Goal: Task Accomplishment & Management: Manage account settings

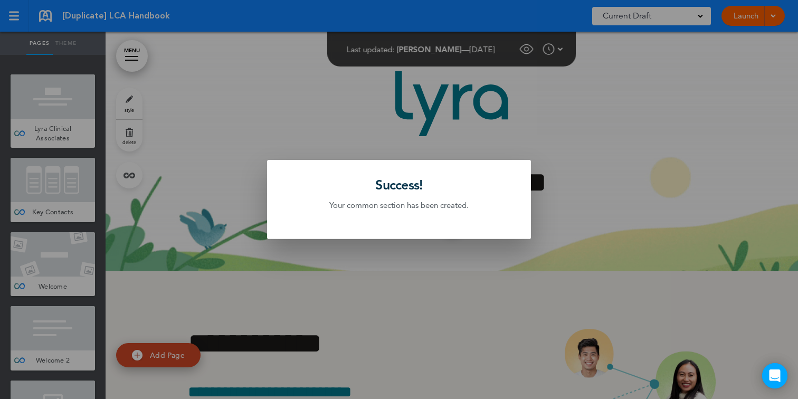
scroll to position [57777, 0]
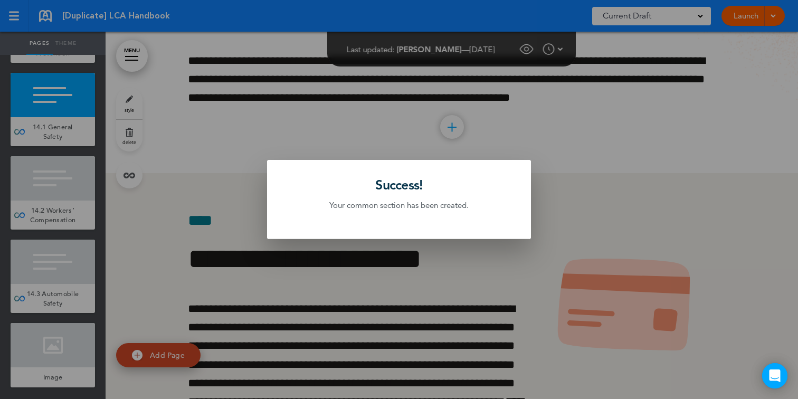
click at [209, 147] on div at bounding box center [399, 199] width 798 height 399
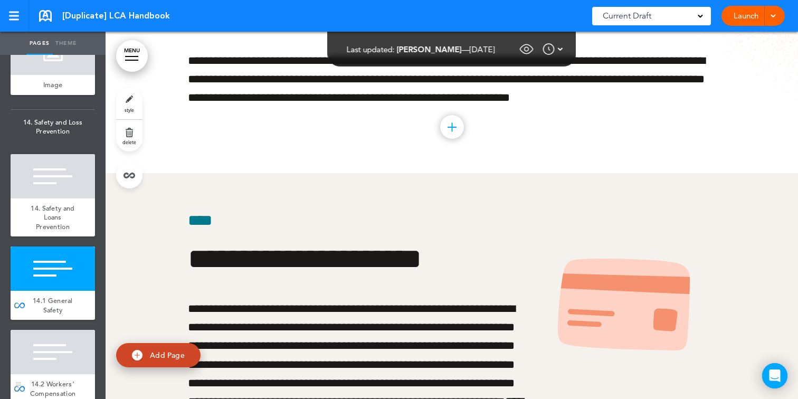
scroll to position [8434, 0]
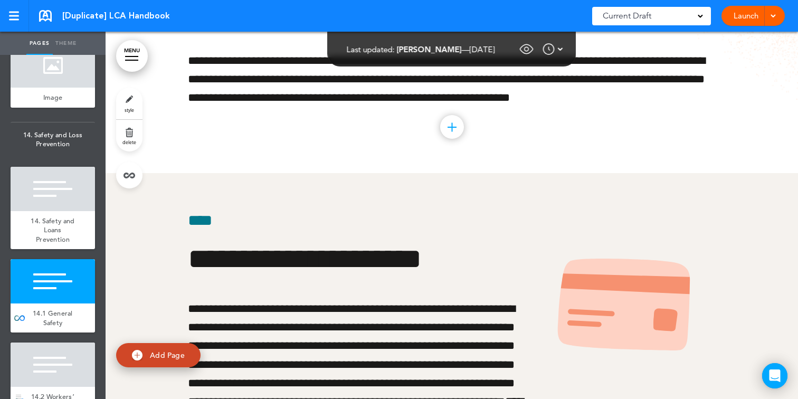
click at [48, 207] on div at bounding box center [53, 189] width 84 height 44
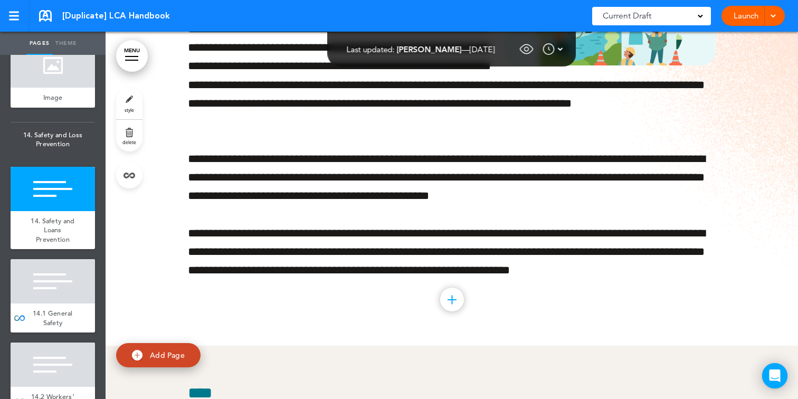
scroll to position [57574, 0]
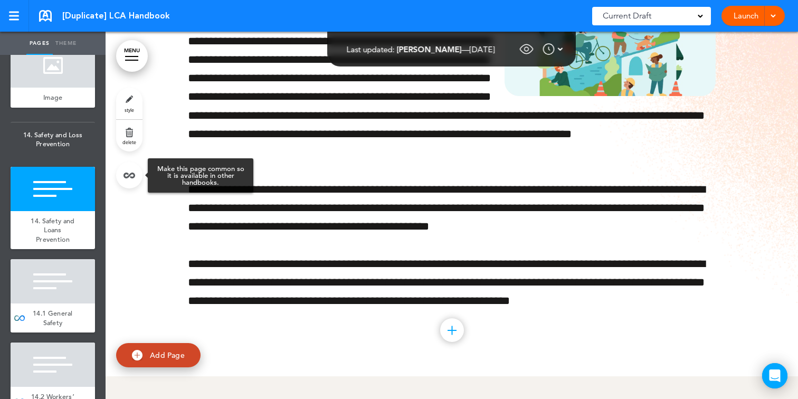
click at [131, 179] on link at bounding box center [129, 175] width 26 height 26
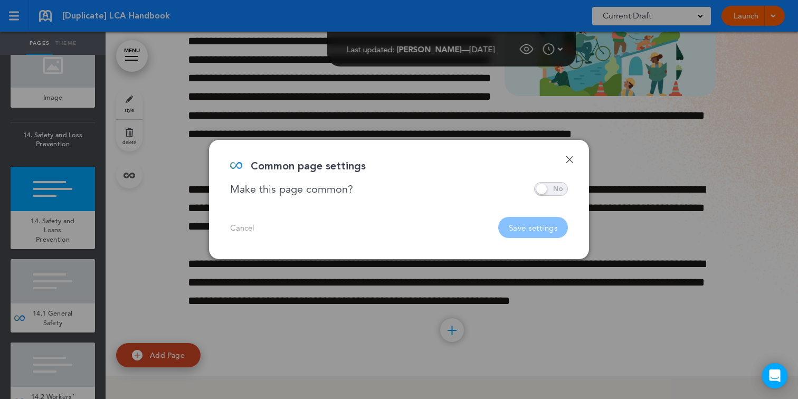
click at [542, 186] on span at bounding box center [551, 189] width 34 height 14
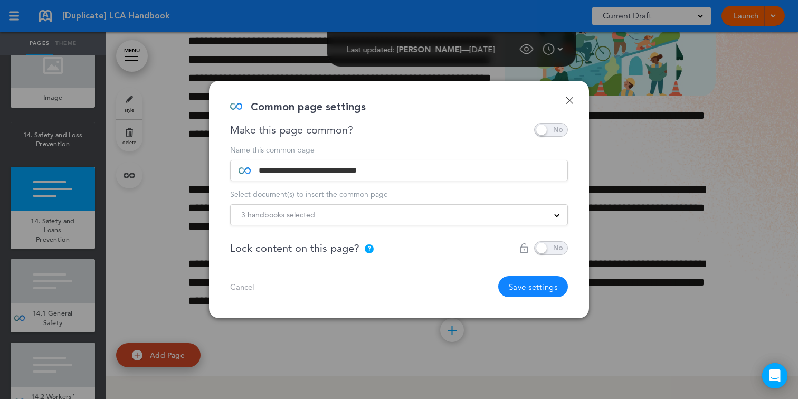
click at [515, 212] on div "3 handbooks selected" at bounding box center [399, 215] width 337 height 12
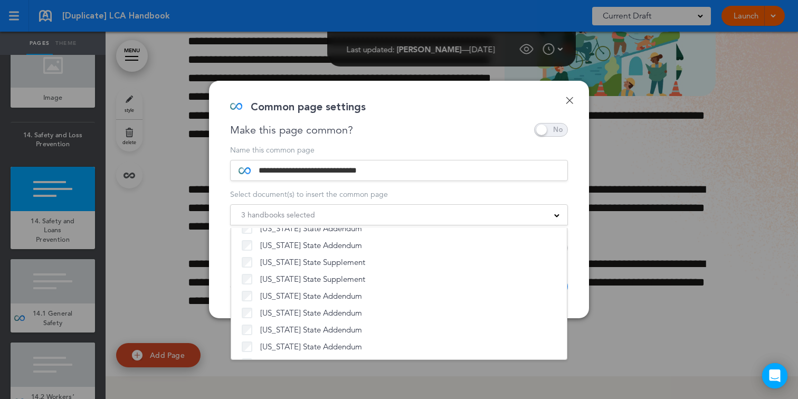
scroll to position [0, 0]
click at [532, 216] on div "3 handbooks selected" at bounding box center [399, 215] width 337 height 12
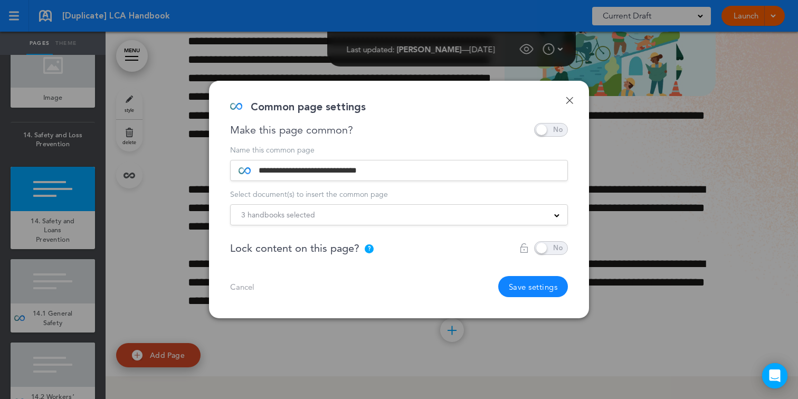
click at [527, 293] on button "Save settings" at bounding box center [533, 286] width 70 height 21
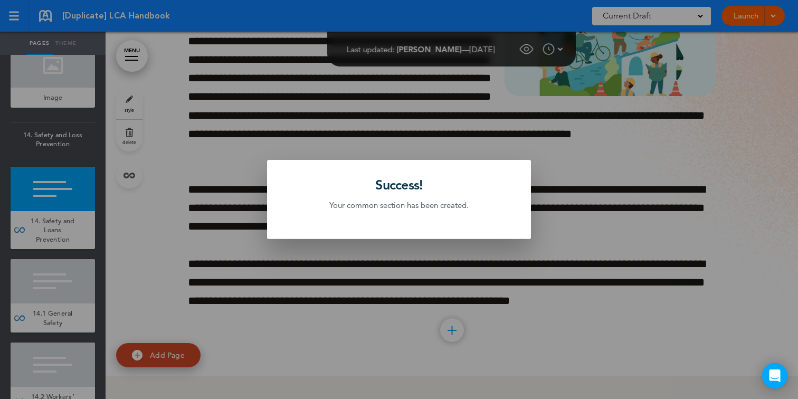
click at [56, 285] on div at bounding box center [399, 199] width 798 height 399
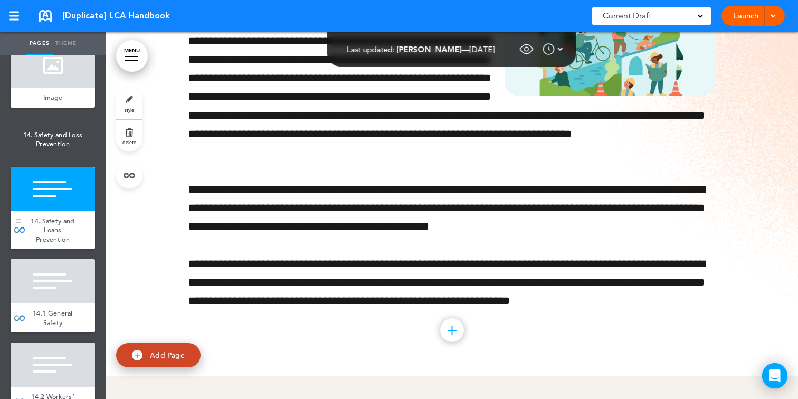
click at [69, 228] on span "14. Safety and Loans Prevention" at bounding box center [53, 229] width 44 height 27
click at [117, 183] on div "style delete" at bounding box center [129, 138] width 26 height 101
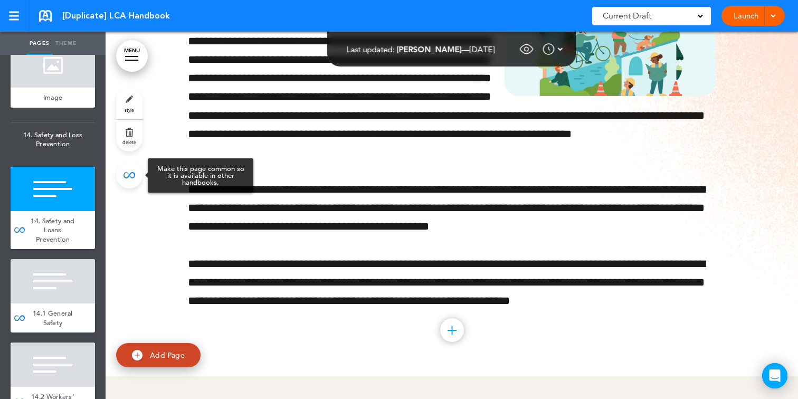
click at [125, 182] on link at bounding box center [129, 175] width 26 height 26
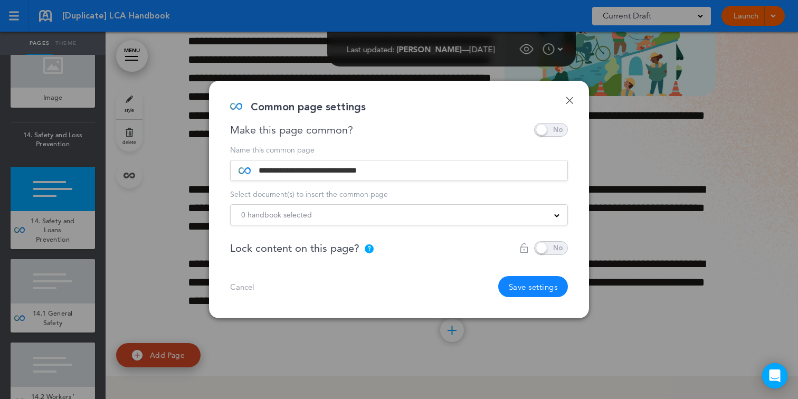
click at [272, 214] on span "0 handbook selected" at bounding box center [276, 214] width 71 height 15
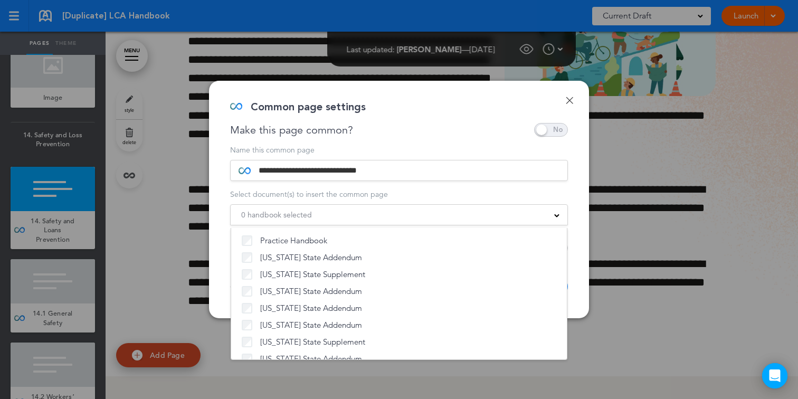
click at [272, 215] on span "0 handbook selected" at bounding box center [276, 214] width 71 height 15
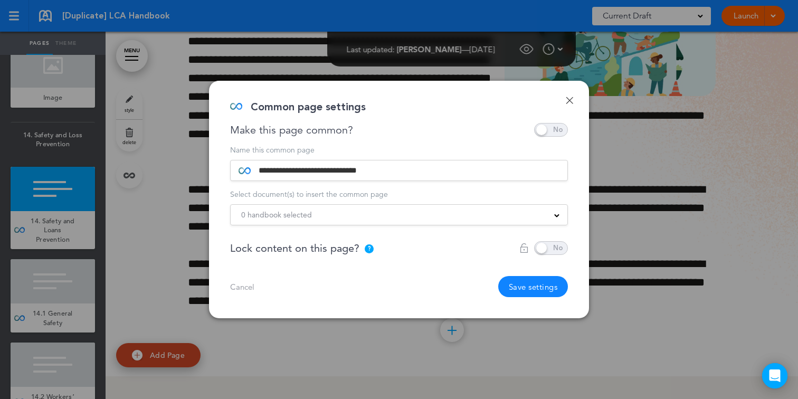
click at [272, 215] on span "0 handbook selected" at bounding box center [276, 214] width 71 height 15
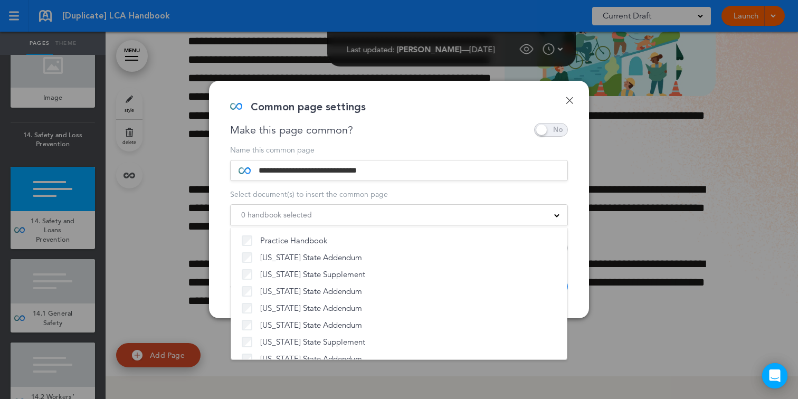
click at [564, 91] on div "**********" at bounding box center [399, 200] width 380 height 238
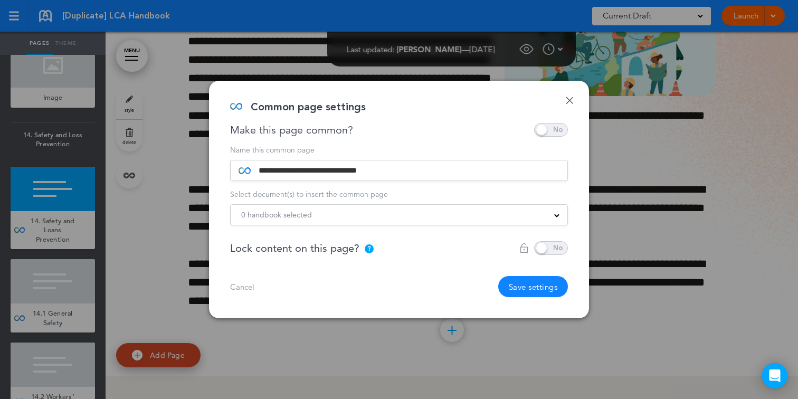
click at [564, 100] on div "**********" at bounding box center [399, 200] width 380 height 238
click at [570, 99] on link "Done" at bounding box center [569, 100] width 7 height 7
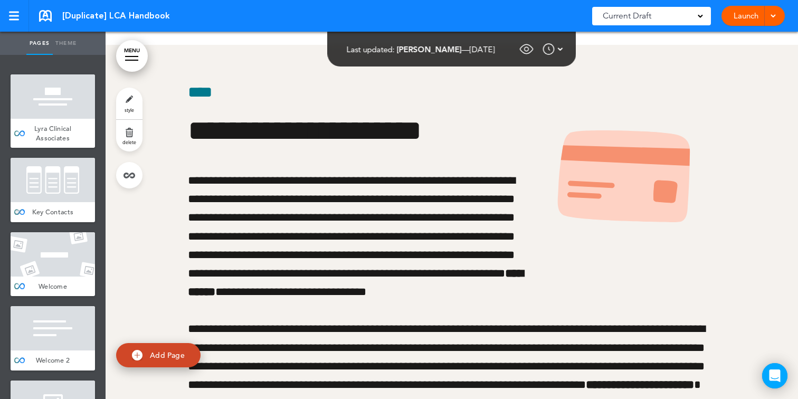
click at [70, 168] on div at bounding box center [53, 180] width 84 height 44
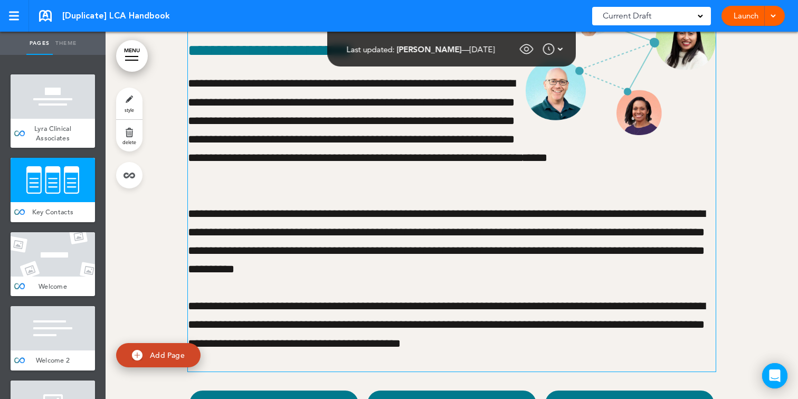
scroll to position [362, 0]
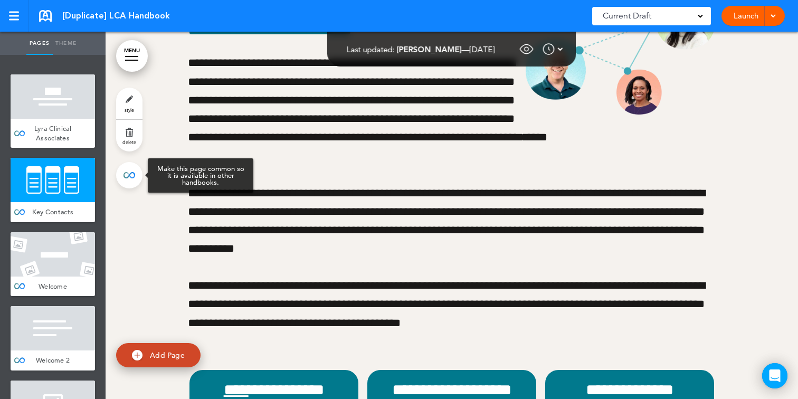
click at [125, 177] on link at bounding box center [129, 175] width 26 height 26
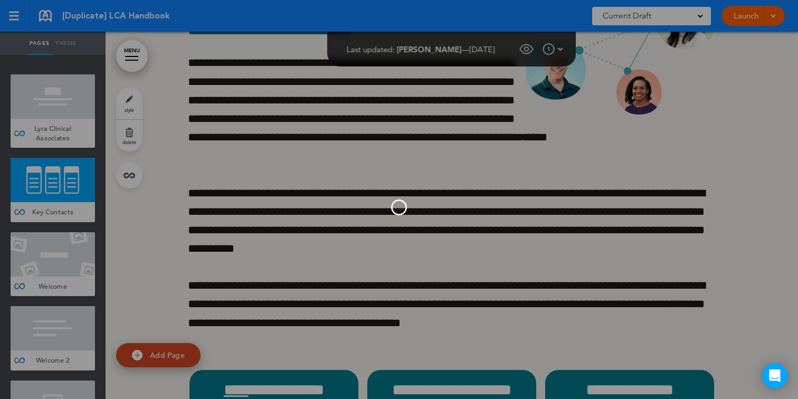
type input "**********"
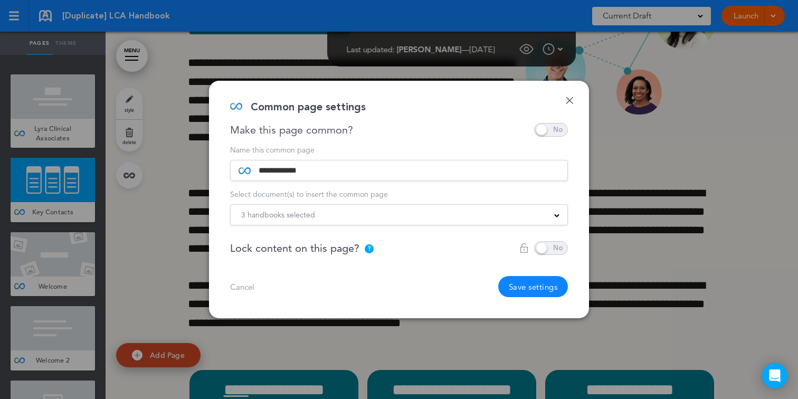
click at [289, 220] on span "3 handbooks selected" at bounding box center [278, 214] width 74 height 15
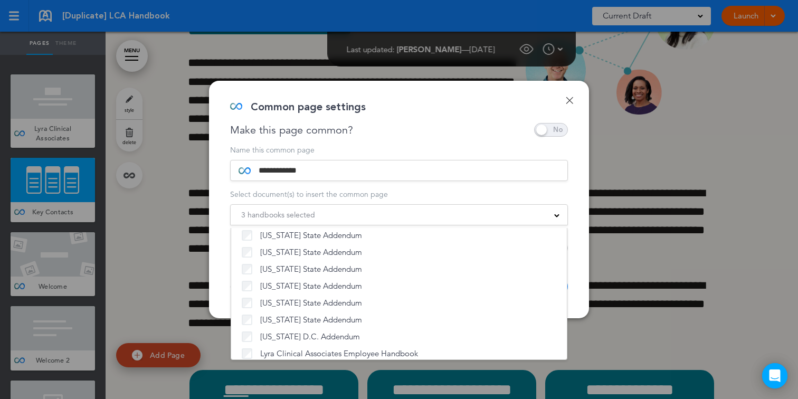
scroll to position [806, 0]
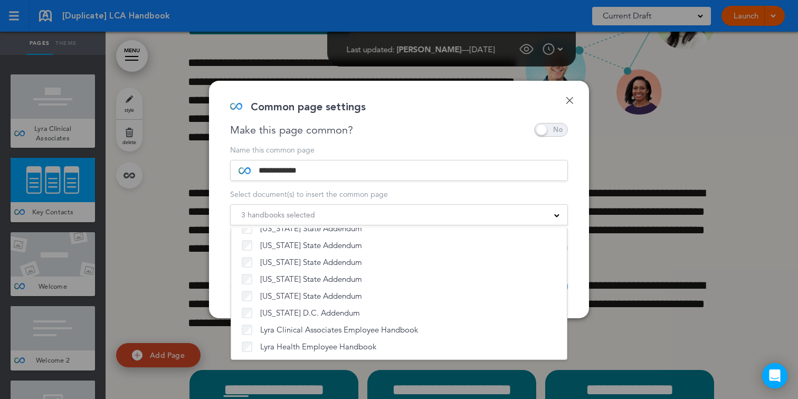
click at [570, 100] on link "Done" at bounding box center [569, 100] width 7 height 7
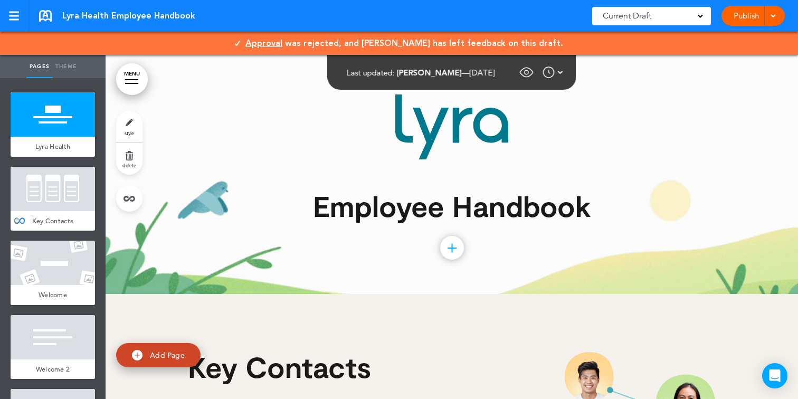
click at [62, 195] on div at bounding box center [53, 189] width 84 height 44
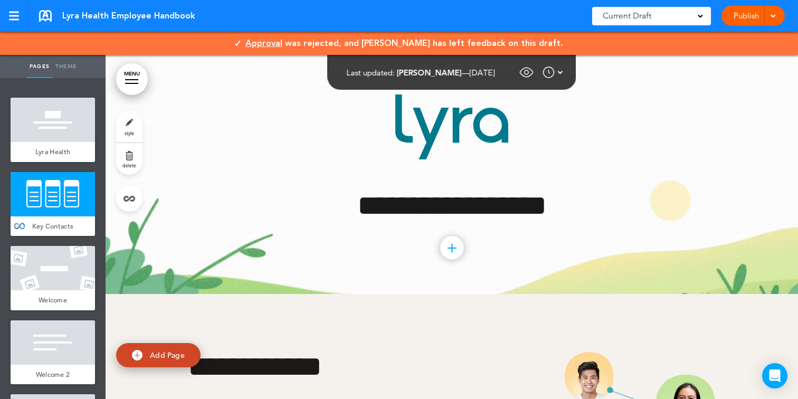
scroll to position [239, 0]
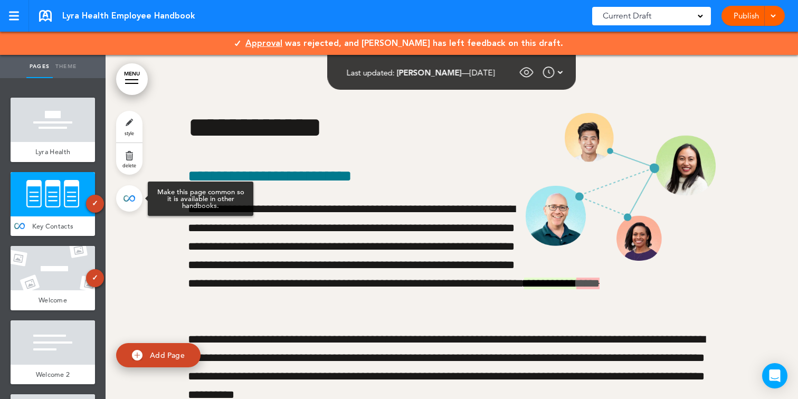
click at [128, 203] on link at bounding box center [129, 198] width 26 height 26
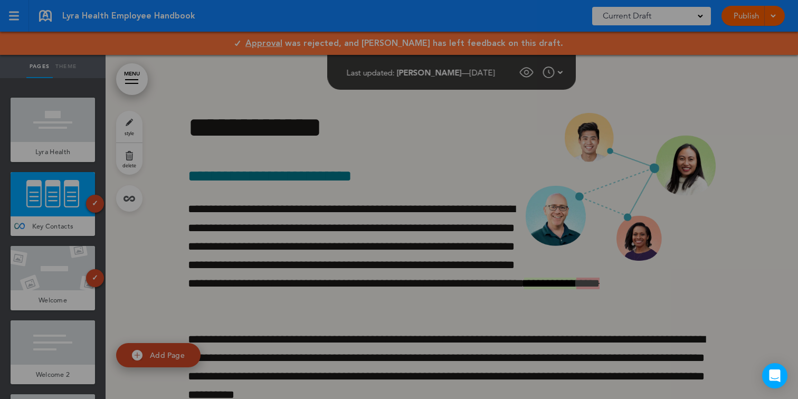
click at [46, 219] on div at bounding box center [399, 199] width 798 height 399
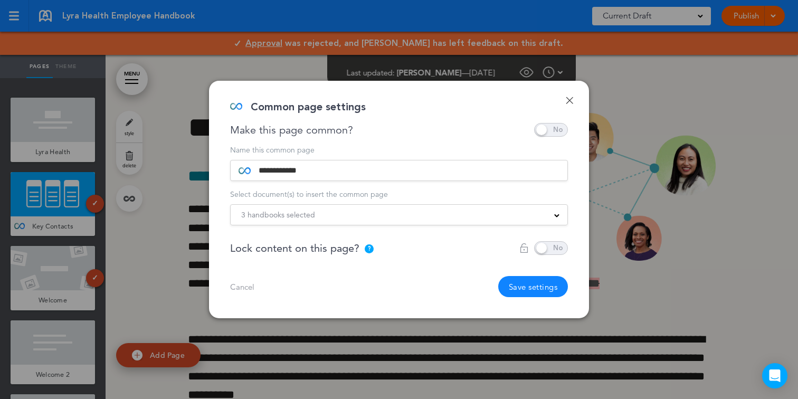
click at [352, 215] on div "3 handbooks selected" at bounding box center [399, 215] width 337 height 12
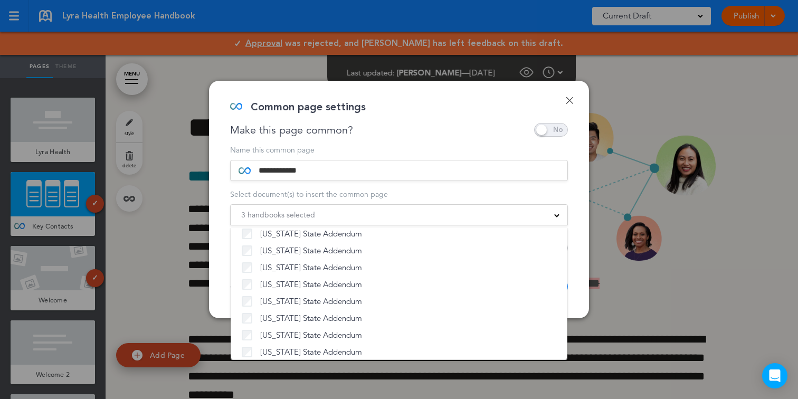
scroll to position [806, 0]
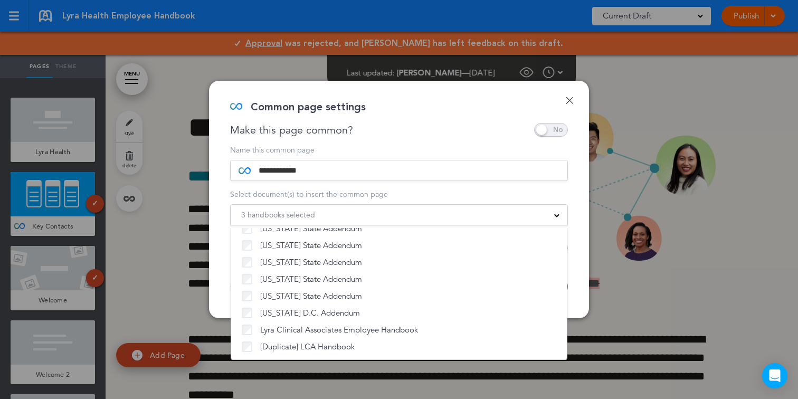
click at [569, 101] on link "Done" at bounding box center [569, 100] width 7 height 7
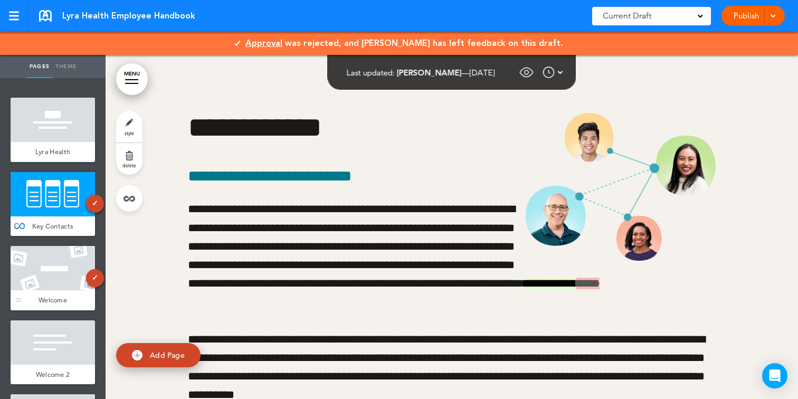
click at [70, 258] on div at bounding box center [53, 268] width 84 height 44
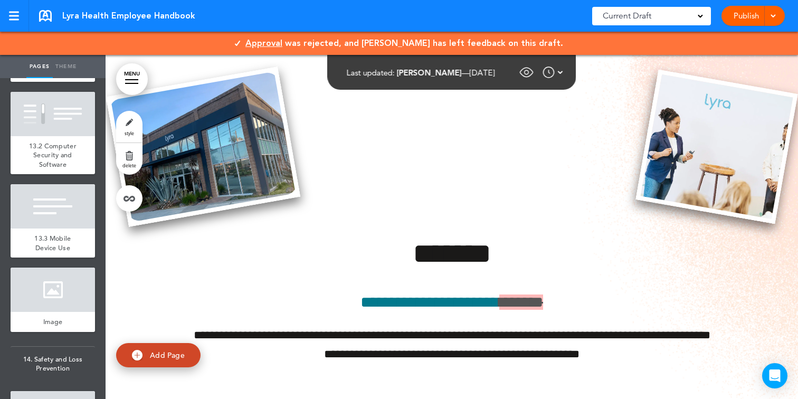
scroll to position [9088, 0]
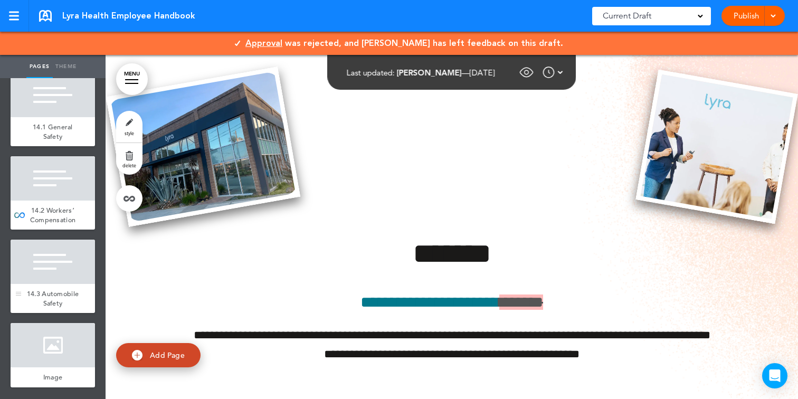
click at [65, 272] on div at bounding box center [53, 262] width 84 height 44
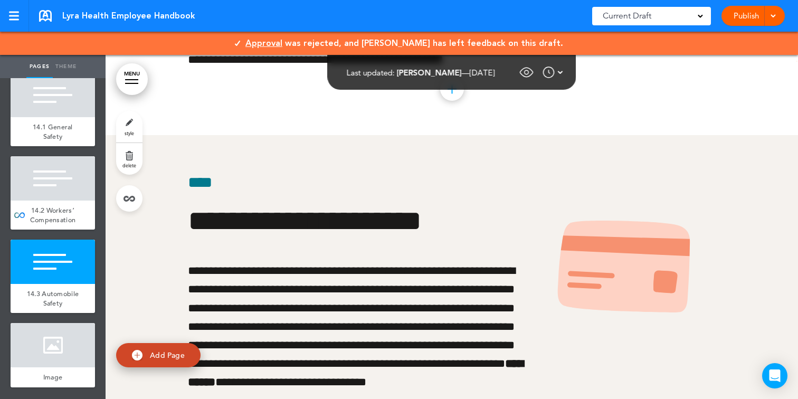
scroll to position [61626, 0]
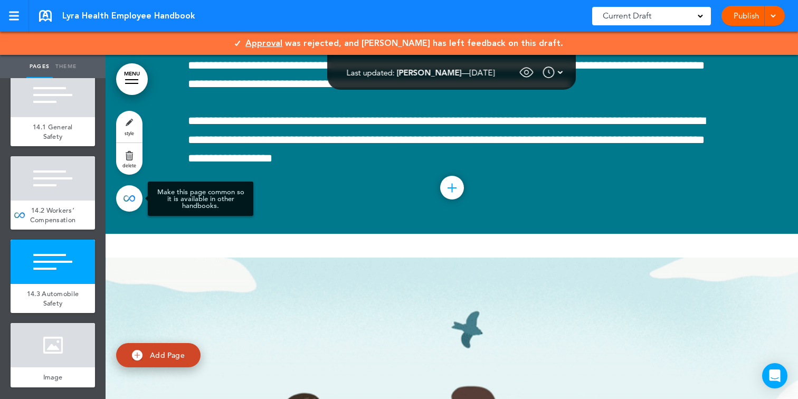
click at [132, 200] on link at bounding box center [129, 198] width 26 height 26
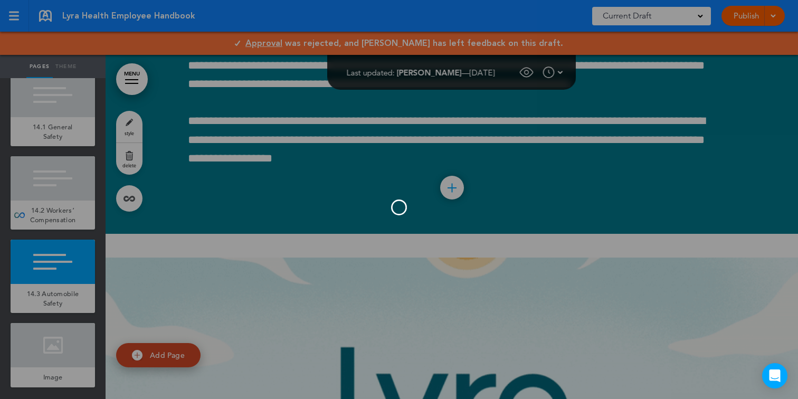
type input "**********"
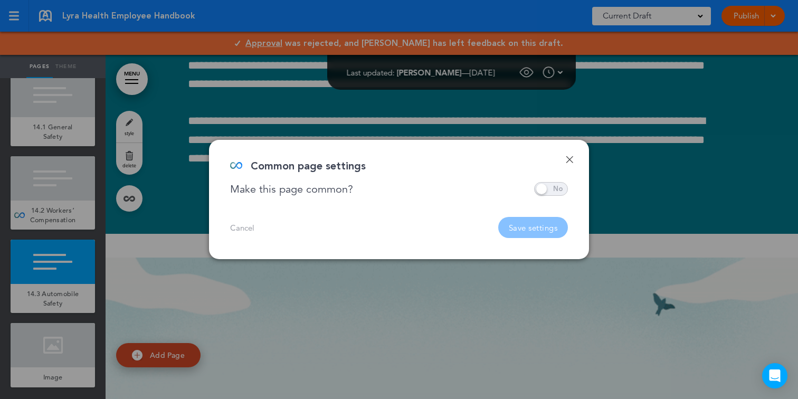
click at [561, 188] on span at bounding box center [551, 189] width 34 height 14
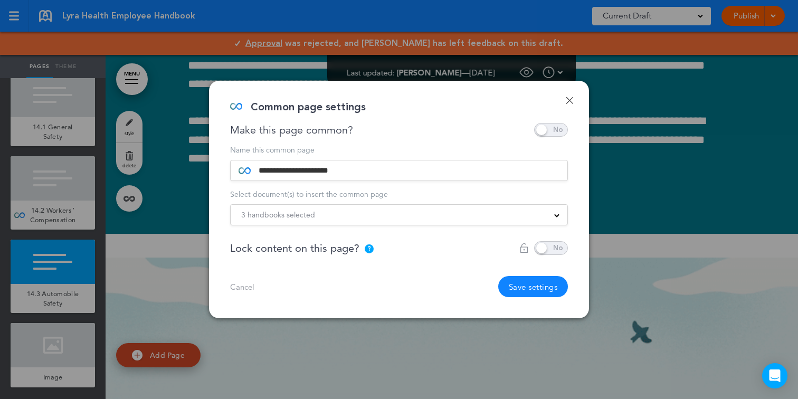
click at [437, 209] on div "3 handbooks selected" at bounding box center [399, 215] width 337 height 12
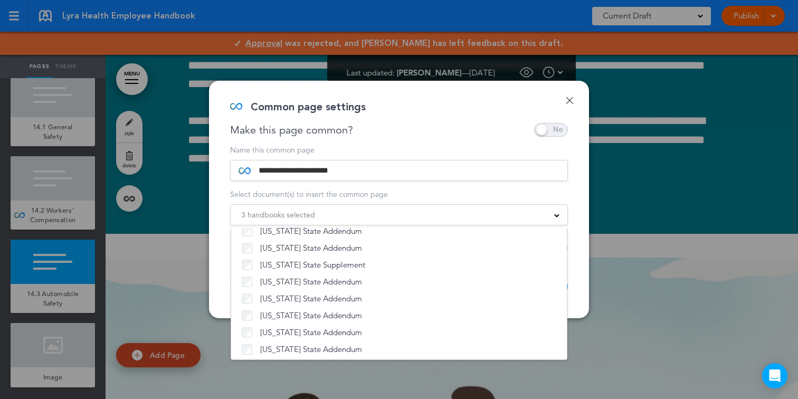
scroll to position [806, 0]
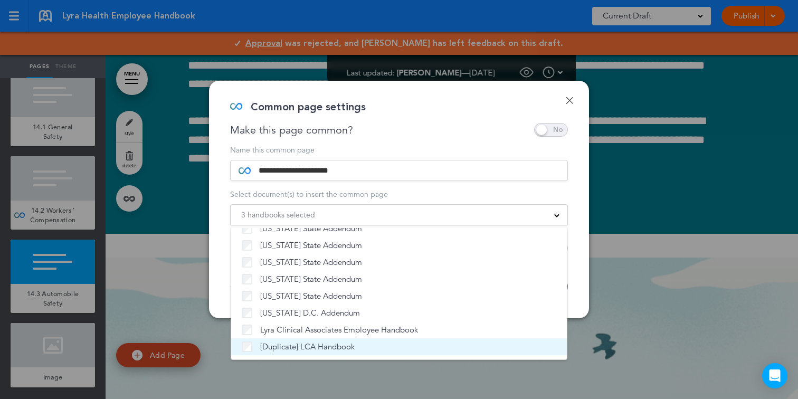
click at [375, 347] on label "[Duplicate] LCA Handbook" at bounding box center [399, 347] width 315 height 11
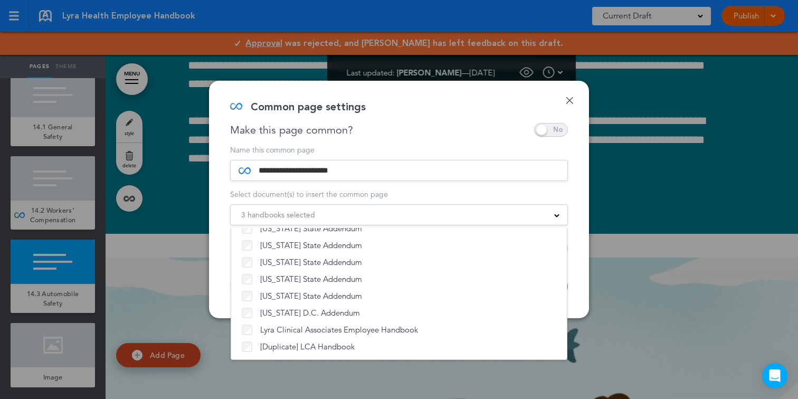
click at [565, 101] on div "**********" at bounding box center [399, 200] width 380 height 238
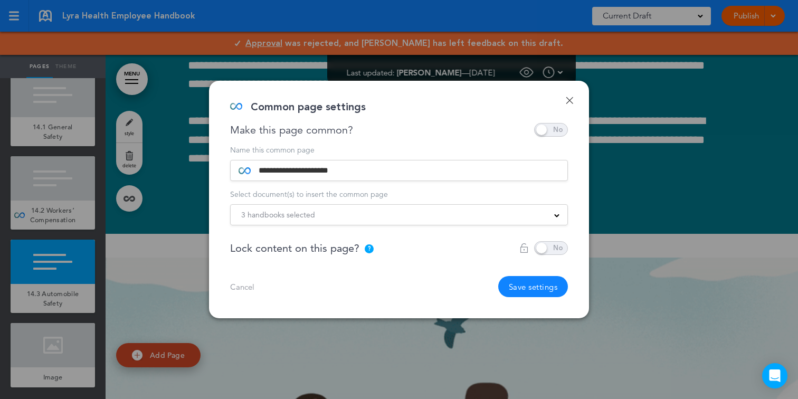
click at [570, 100] on link "Done" at bounding box center [569, 100] width 7 height 7
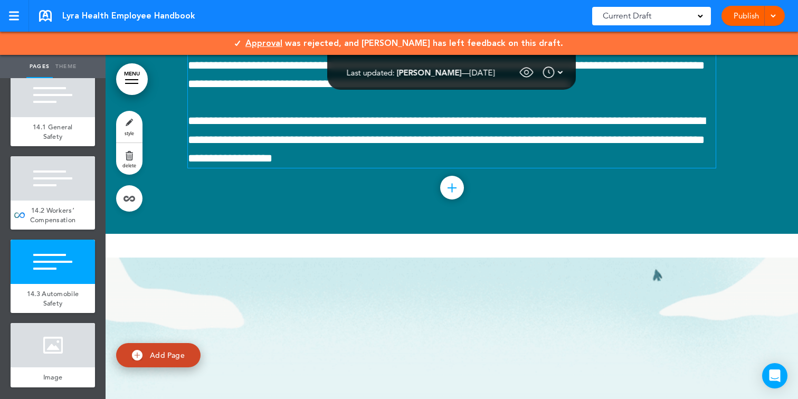
scroll to position [1141, 0]
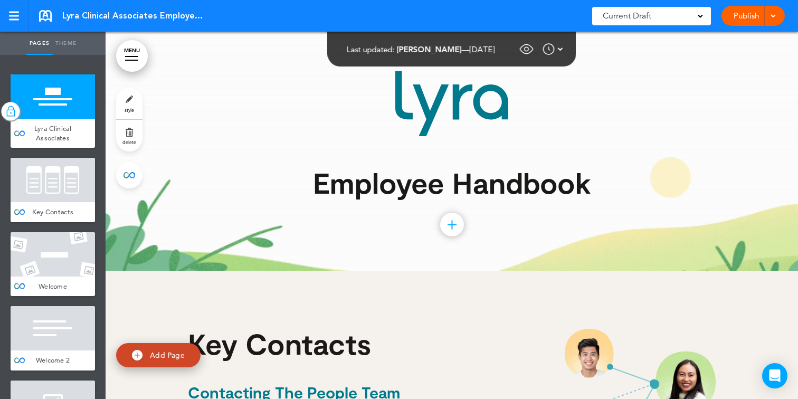
click at [130, 173] on link at bounding box center [129, 175] width 26 height 26
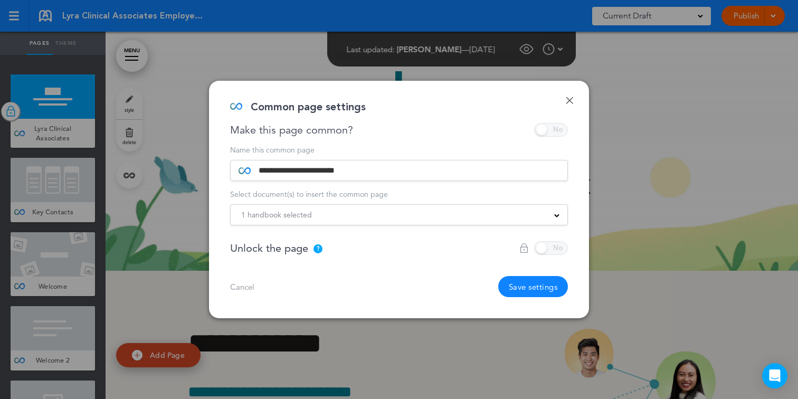
click at [319, 219] on div "1 handbook selected" at bounding box center [399, 215] width 337 height 12
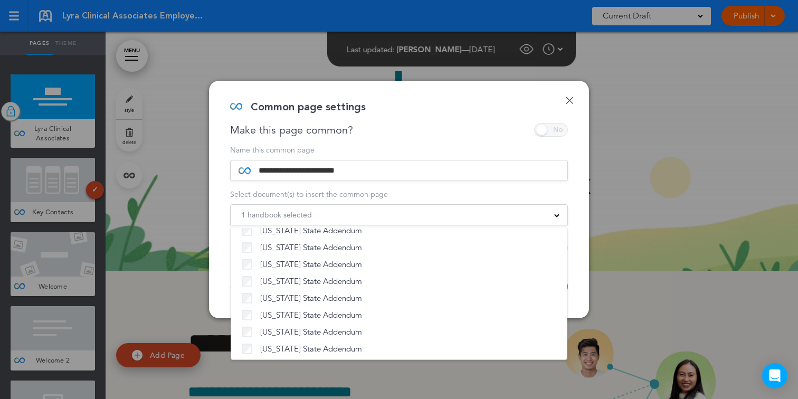
scroll to position [806, 0]
click at [577, 93] on div "**********" at bounding box center [399, 200] width 380 height 238
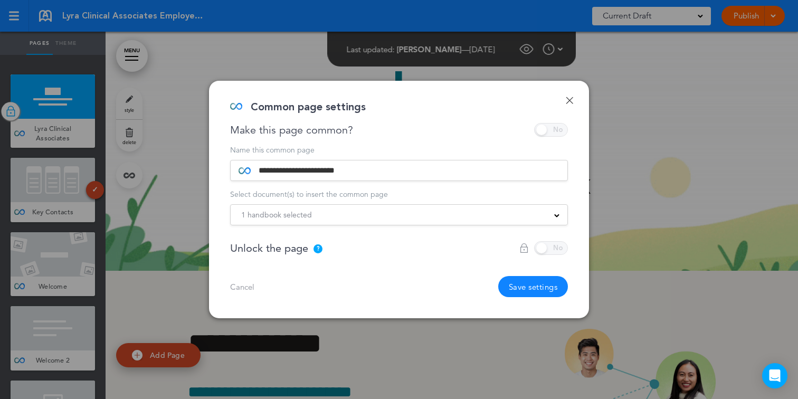
click at [579, 99] on div "**********" at bounding box center [399, 200] width 380 height 238
click at [567, 99] on link "Done" at bounding box center [569, 100] width 7 height 7
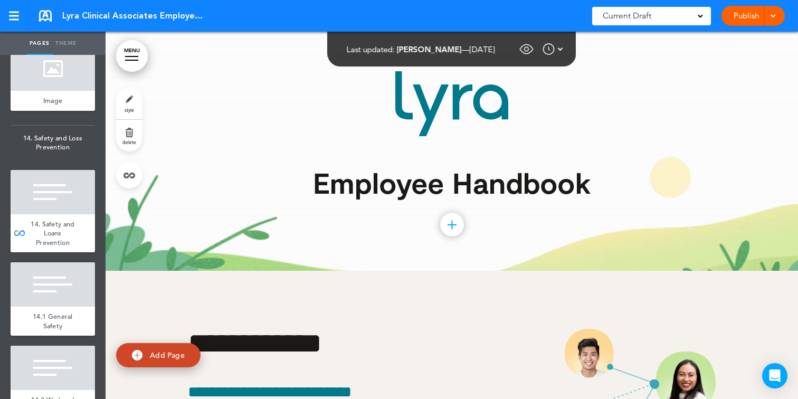
scroll to position [8630, 0]
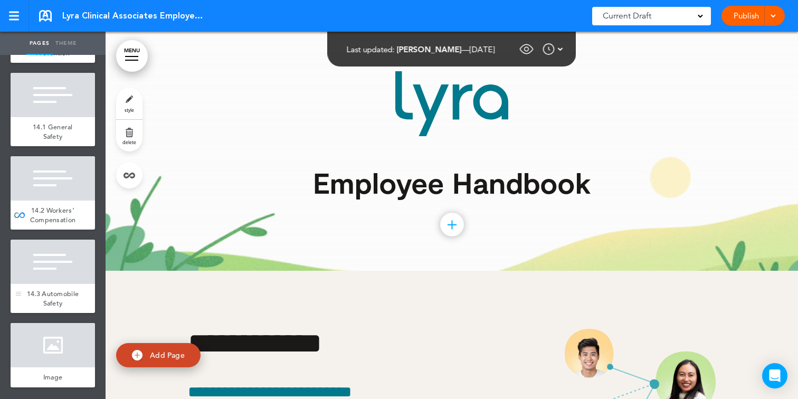
click at [70, 269] on div at bounding box center [53, 262] width 84 height 44
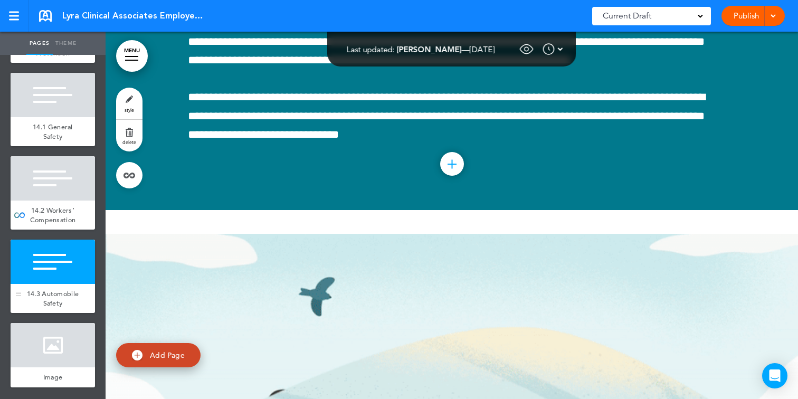
scroll to position [58683, 0]
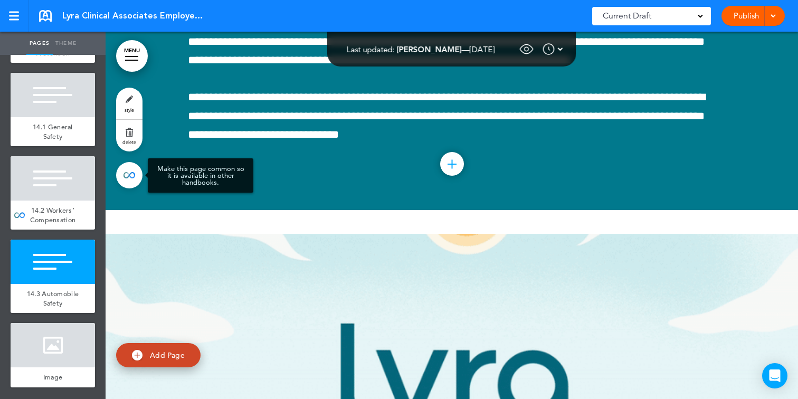
click at [131, 178] on link at bounding box center [129, 175] width 26 height 26
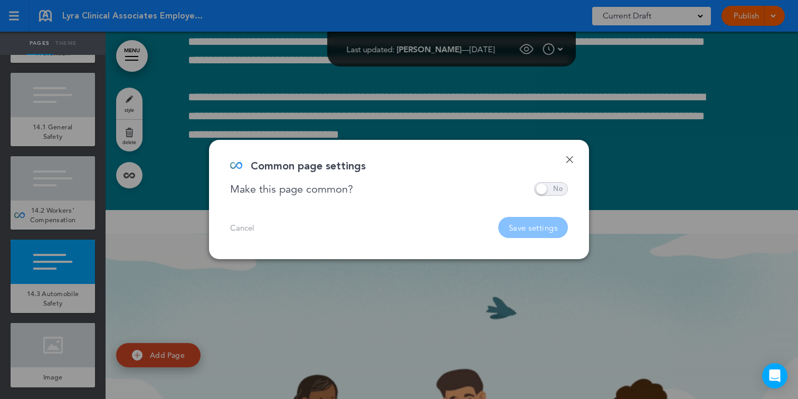
click at [542, 188] on span at bounding box center [551, 189] width 34 height 14
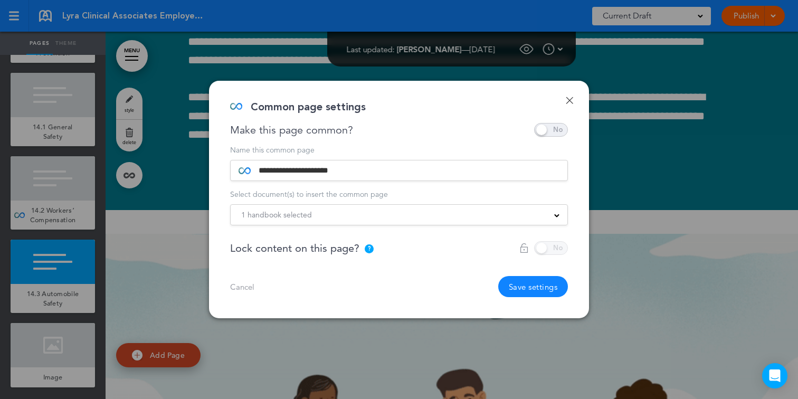
click at [422, 218] on div "1 handbook selected" at bounding box center [399, 215] width 337 height 12
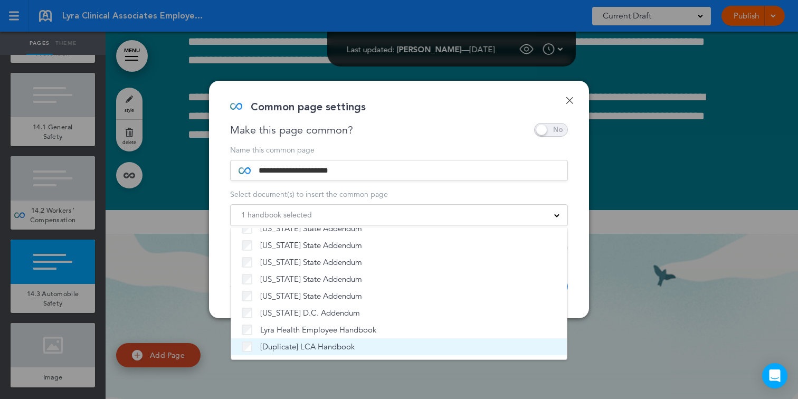
click at [388, 346] on label "[Duplicate] LCA Handbook" at bounding box center [399, 347] width 315 height 11
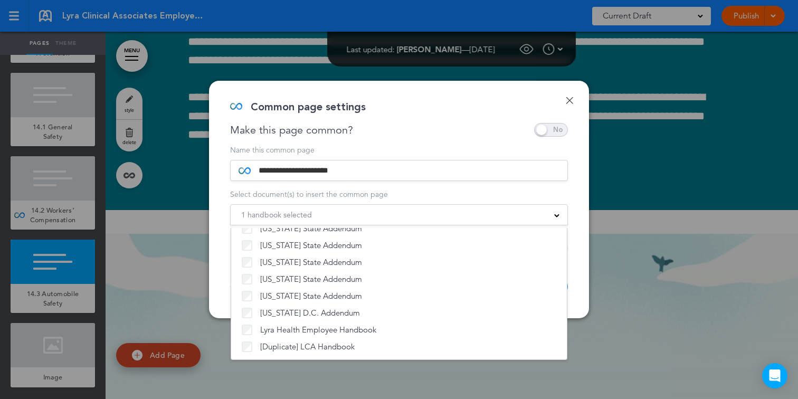
click at [505, 201] on form "**********" at bounding box center [399, 185] width 338 height 79
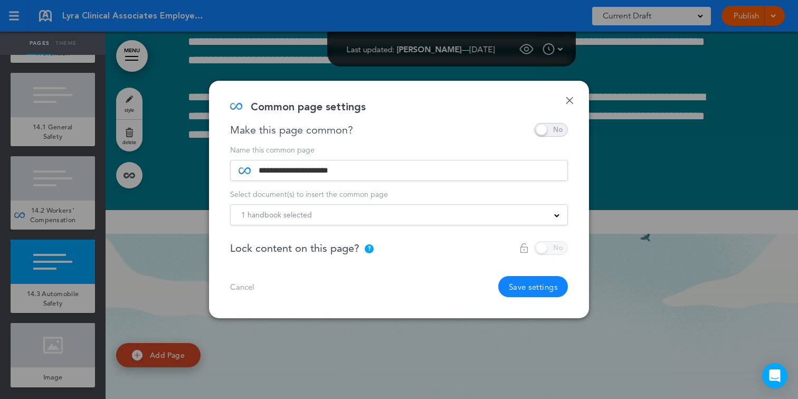
click at [545, 290] on button "Save settings" at bounding box center [533, 286] width 70 height 21
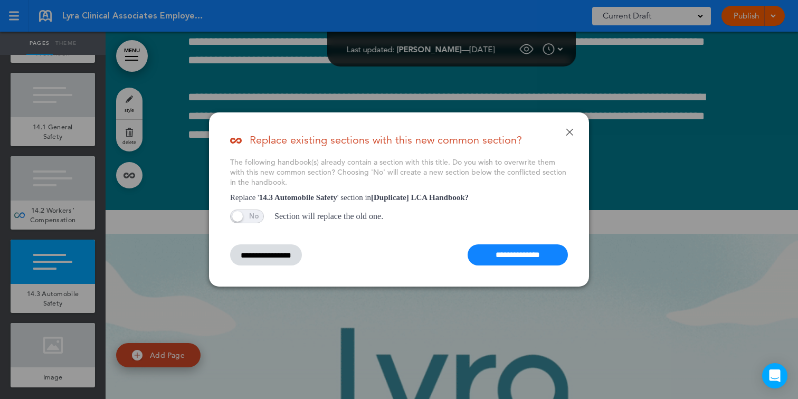
click at [522, 260] on input "**********" at bounding box center [518, 254] width 100 height 21
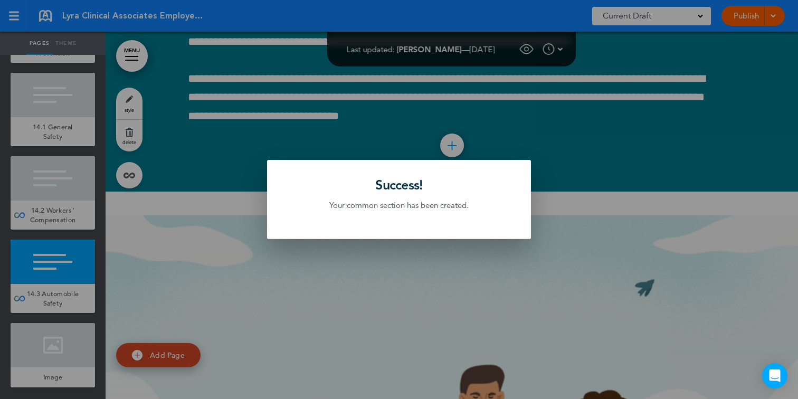
click at [61, 184] on div at bounding box center [399, 199] width 798 height 399
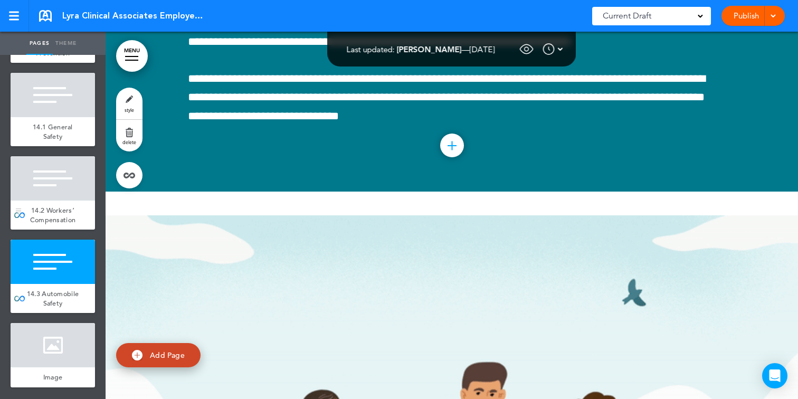
click at [69, 184] on div at bounding box center [53, 178] width 84 height 44
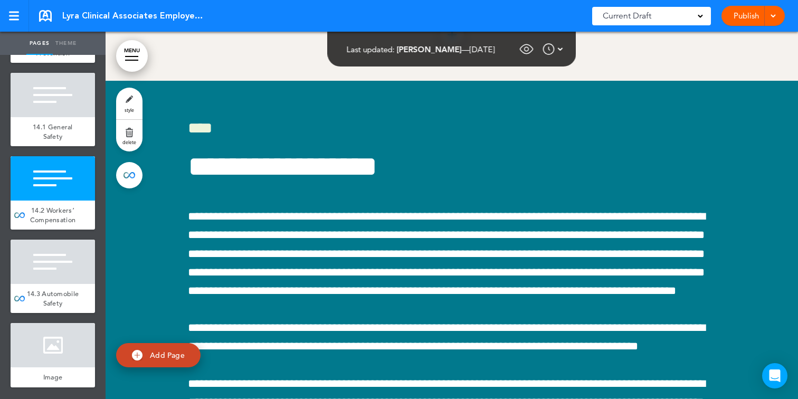
scroll to position [58249, 0]
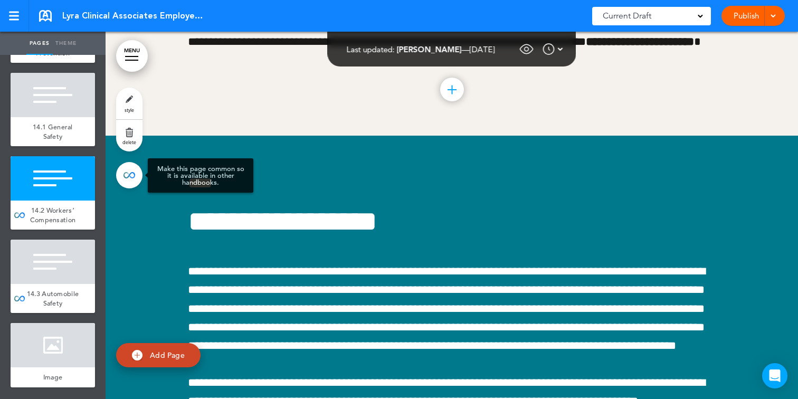
click at [128, 184] on link at bounding box center [129, 175] width 26 height 26
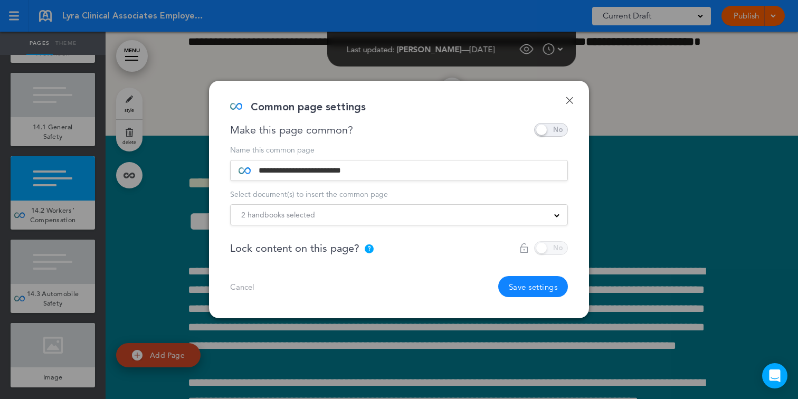
click at [381, 213] on div "2 handbooks selected" at bounding box center [399, 215] width 337 height 12
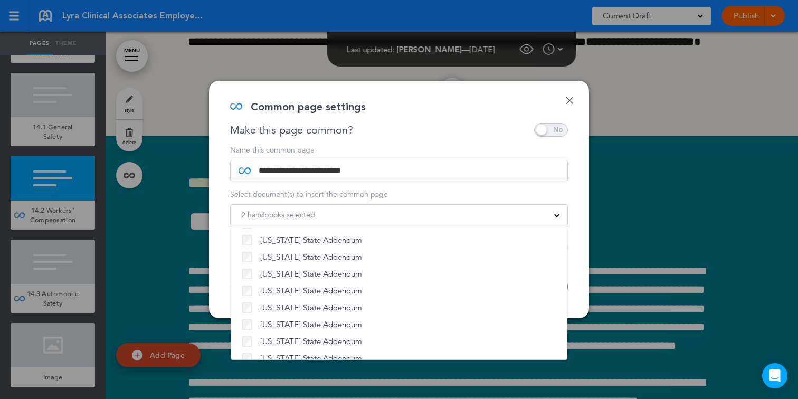
scroll to position [806, 0]
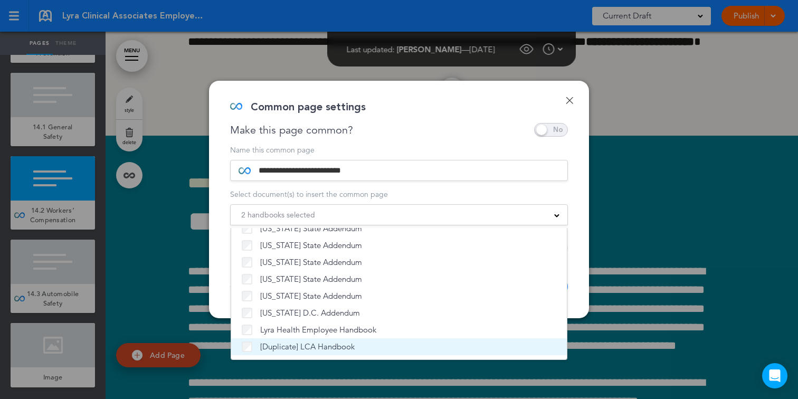
click at [300, 348] on span "[Duplicate] LCA Handbook" at bounding box center [307, 347] width 94 height 11
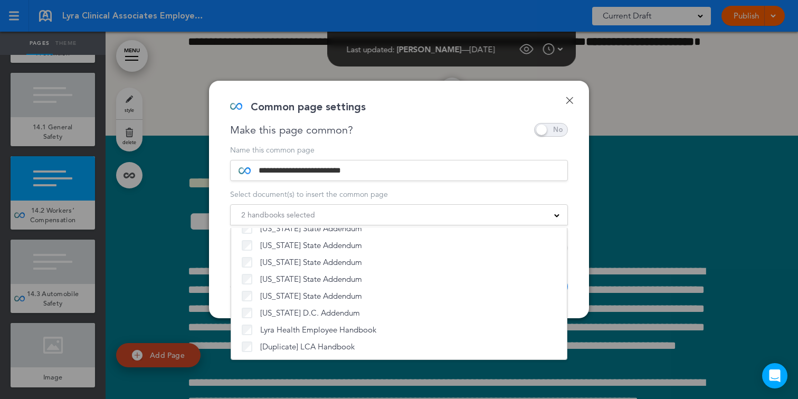
click at [555, 206] on div "2 handbooks selected Practice Handbook Indiana State Addendum New York State Su…" at bounding box center [399, 214] width 338 height 21
click at [584, 260] on div "**********" at bounding box center [399, 200] width 380 height 238
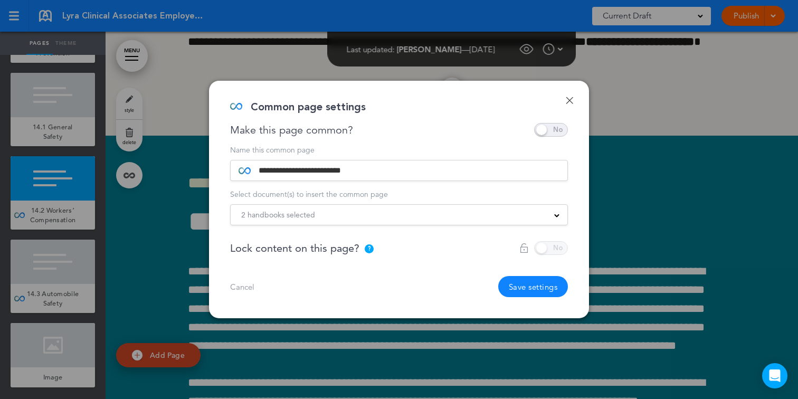
click at [549, 294] on button "Save settings" at bounding box center [533, 286] width 70 height 21
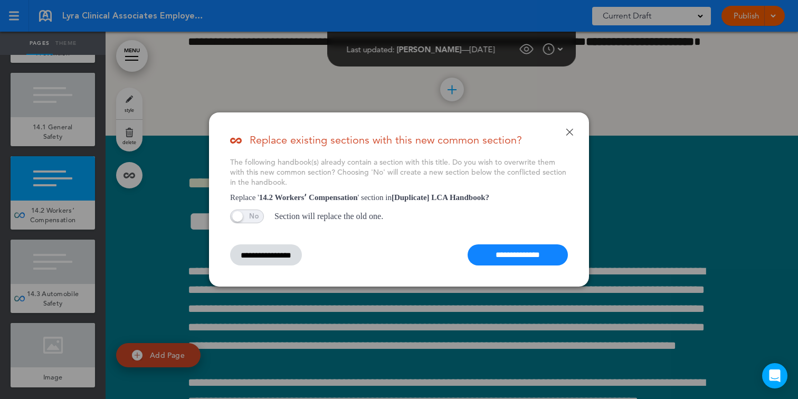
click at [506, 253] on input "**********" at bounding box center [518, 254] width 100 height 21
click at [494, 243] on div "**********" at bounding box center [399, 211] width 338 height 108
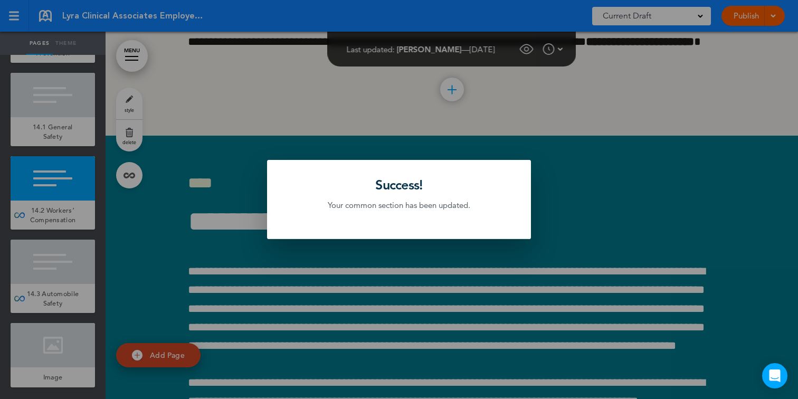
click at [65, 122] on div at bounding box center [399, 199] width 798 height 399
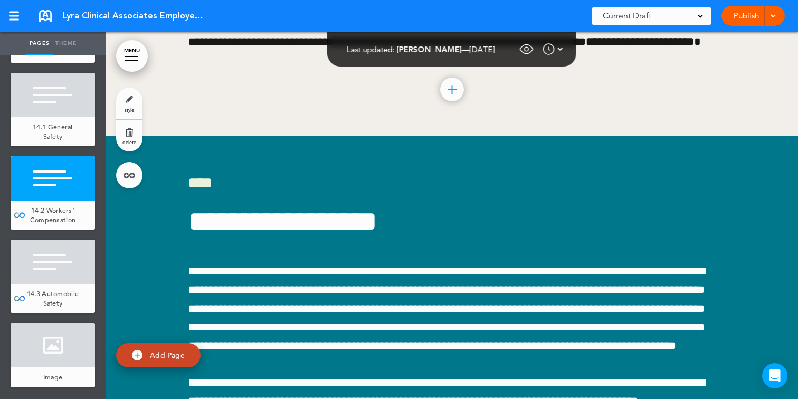
click at [68, 120] on body "Make this page common so it is available in other handbooks. This handbook Prev…" at bounding box center [399, 199] width 798 height 399
click at [55, 102] on div at bounding box center [53, 95] width 84 height 44
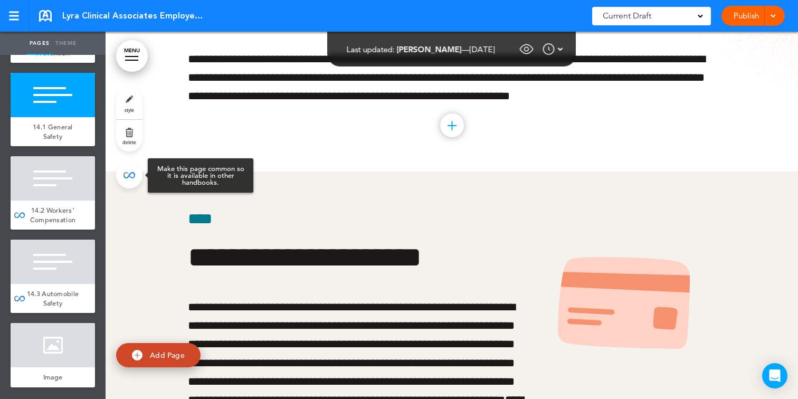
scroll to position [57777, 0]
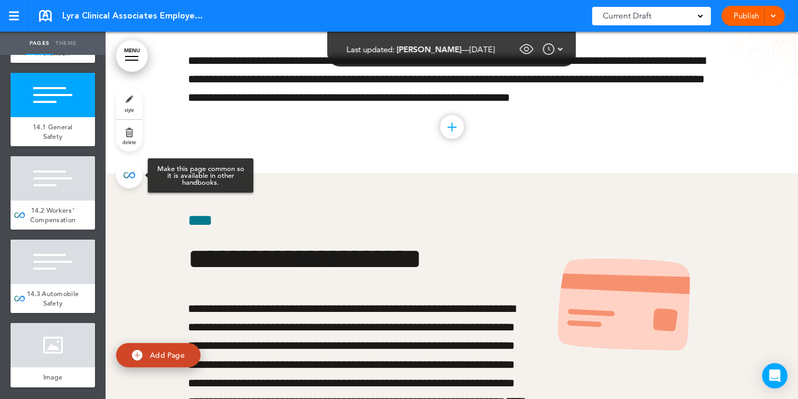
click at [122, 172] on link at bounding box center [129, 175] width 26 height 26
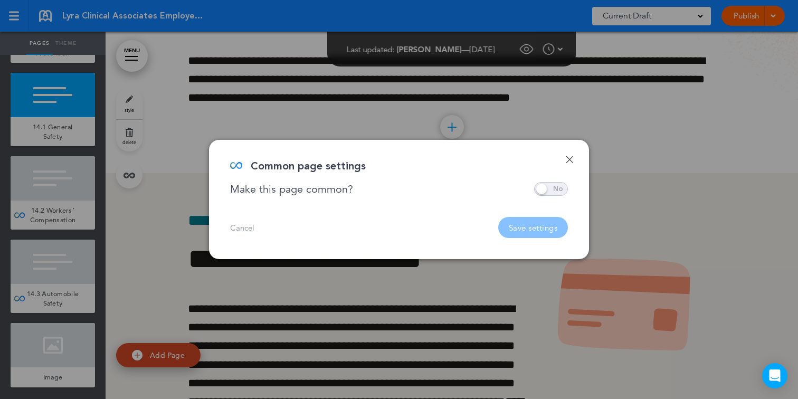
click at [558, 185] on span at bounding box center [551, 189] width 34 height 14
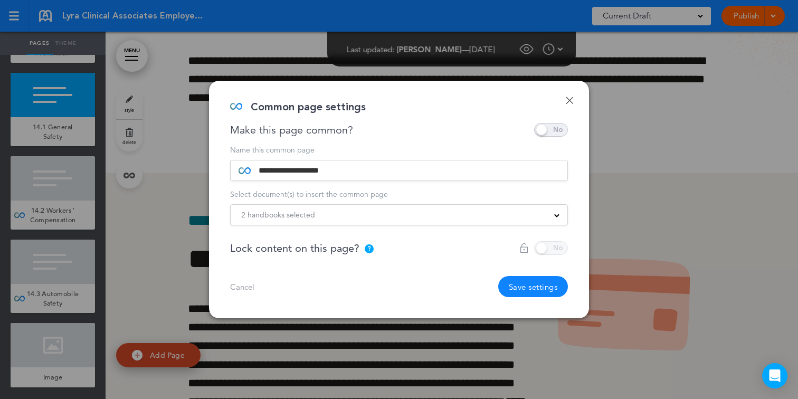
click at [368, 217] on div "2 handbooks selected" at bounding box center [399, 215] width 337 height 12
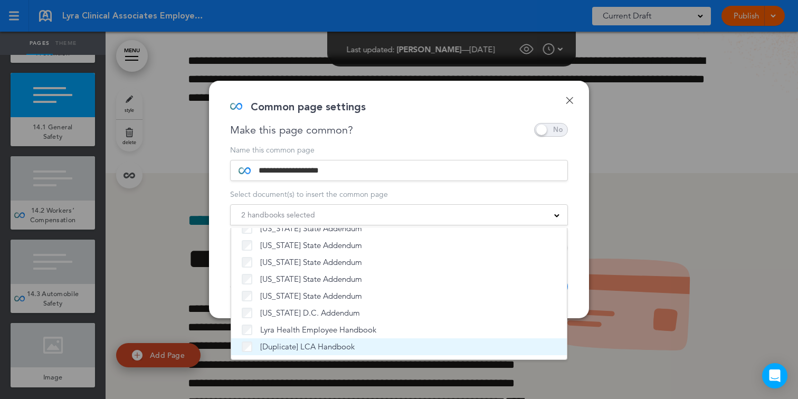
click at [337, 353] on li "[Duplicate] LCA Handbook" at bounding box center [399, 346] width 336 height 17
click at [337, 352] on span "[Duplicate] LCA Handbook" at bounding box center [307, 347] width 94 height 11
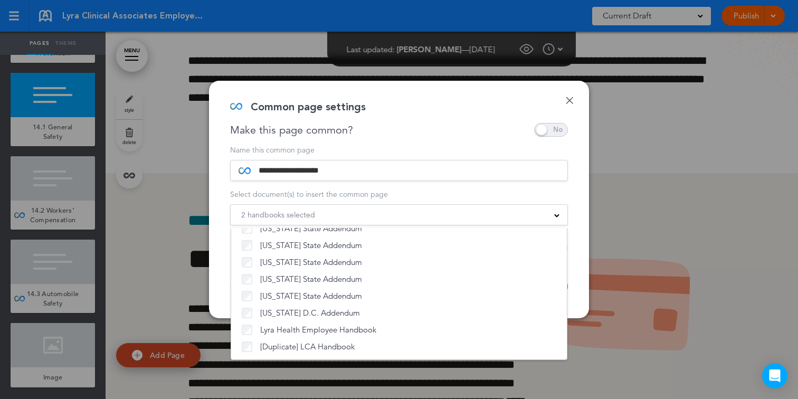
click at [400, 137] on div "**********" at bounding box center [399, 200] width 380 height 238
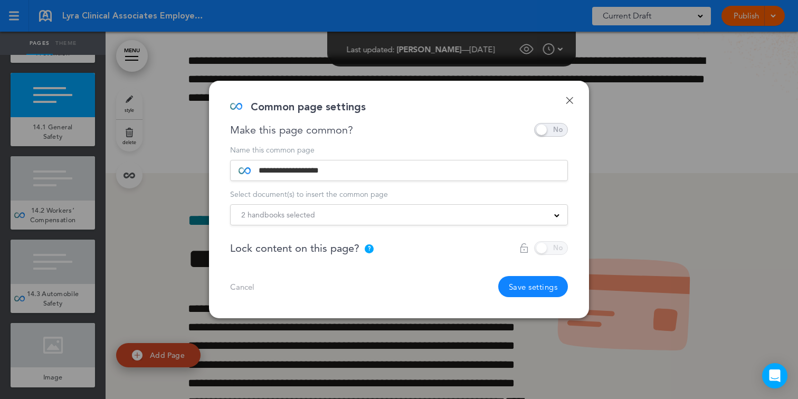
click at [492, 207] on div "2 handbooks selected Practice Handbook Indiana State Addendum New York State Su…" at bounding box center [399, 214] width 338 height 21
click at [478, 226] on div "**********" at bounding box center [399, 221] width 338 height 151
click at [477, 216] on div "2 handbooks selected" at bounding box center [399, 215] width 337 height 12
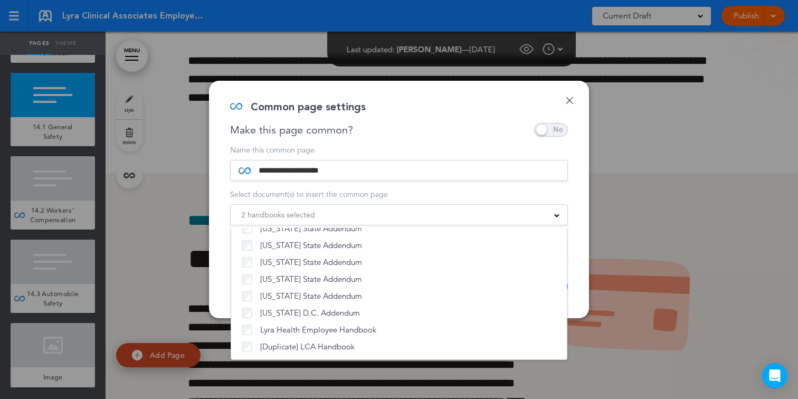
click at [477, 213] on div "2 handbooks selected" at bounding box center [399, 215] width 337 height 12
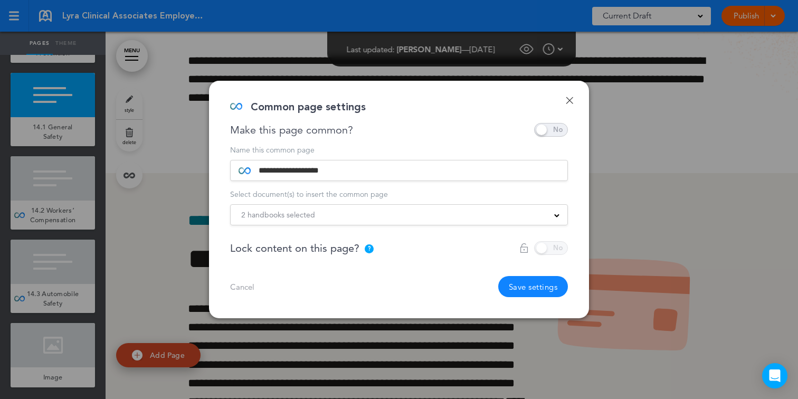
click at [529, 284] on button "Save settings" at bounding box center [533, 286] width 70 height 21
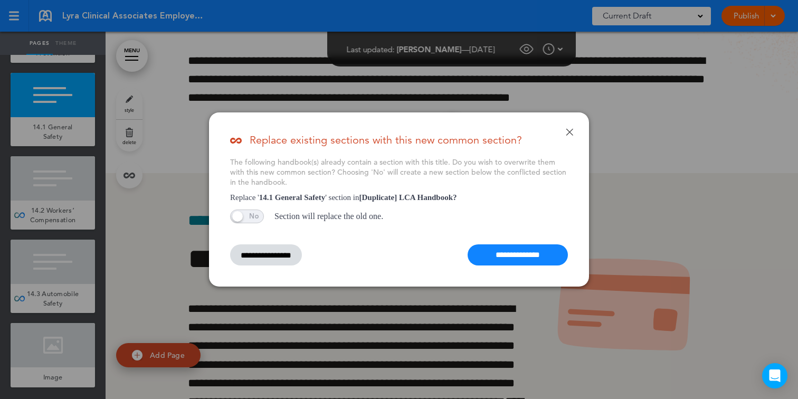
click at [487, 250] on input "**********" at bounding box center [518, 254] width 100 height 21
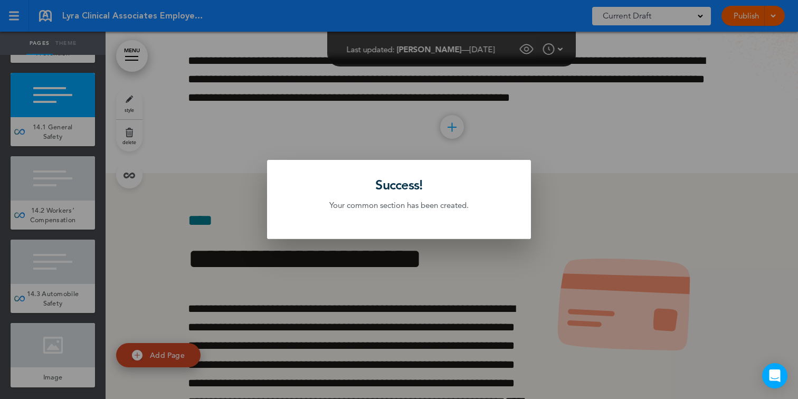
click at [65, 194] on div at bounding box center [399, 199] width 798 height 399
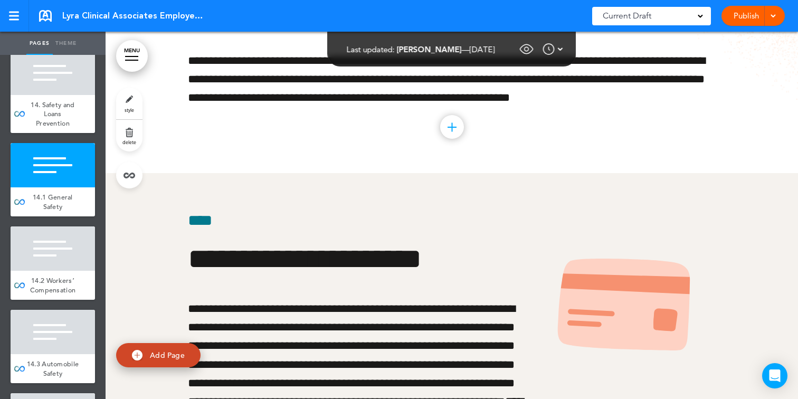
scroll to position [8508, 0]
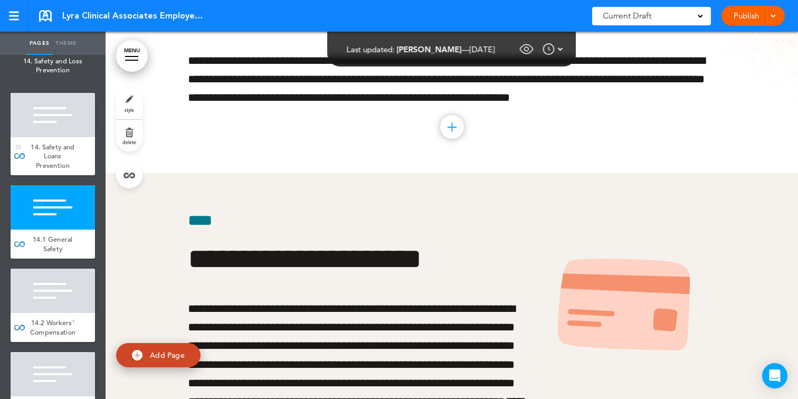
click at [66, 150] on div "14. Safety and Loans Prevention" at bounding box center [53, 156] width 84 height 39
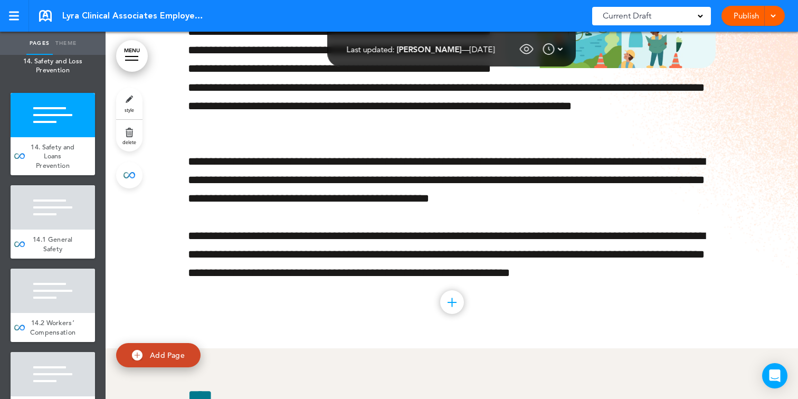
scroll to position [57574, 0]
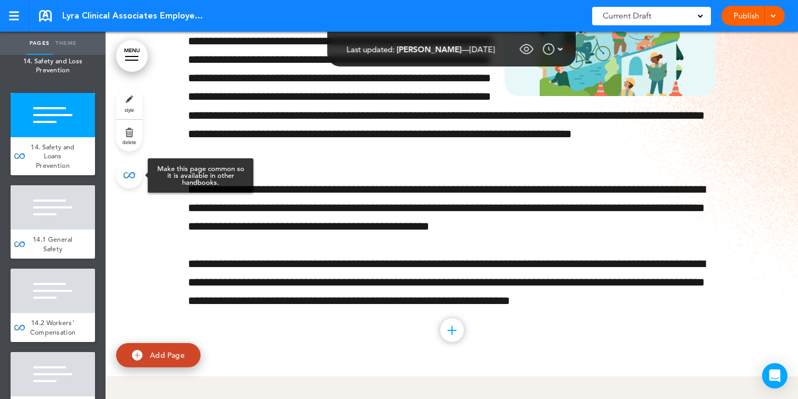
click at [127, 182] on link at bounding box center [129, 175] width 26 height 26
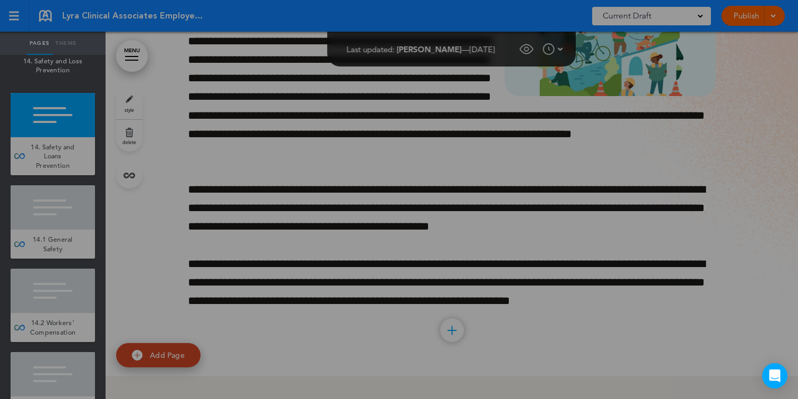
type input "**********"
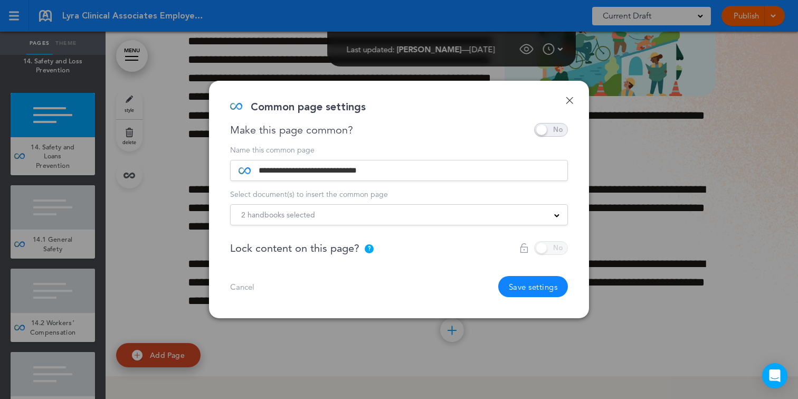
click at [291, 217] on span "2 handbooks selected" at bounding box center [278, 214] width 74 height 15
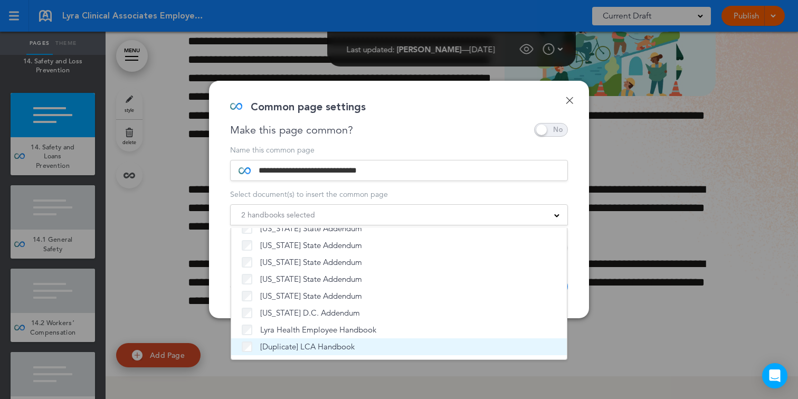
click at [296, 341] on li "[Duplicate] LCA Handbook" at bounding box center [399, 346] width 336 height 17
click at [401, 340] on li "[Duplicate] LCA Handbook" at bounding box center [399, 346] width 336 height 17
click at [241, 349] on li "[Duplicate] LCA Handbook" at bounding box center [399, 346] width 336 height 17
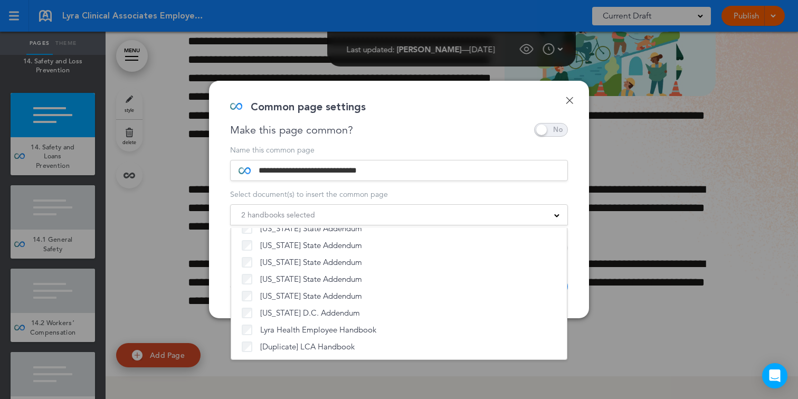
click at [557, 186] on form "**********" at bounding box center [399, 185] width 338 height 79
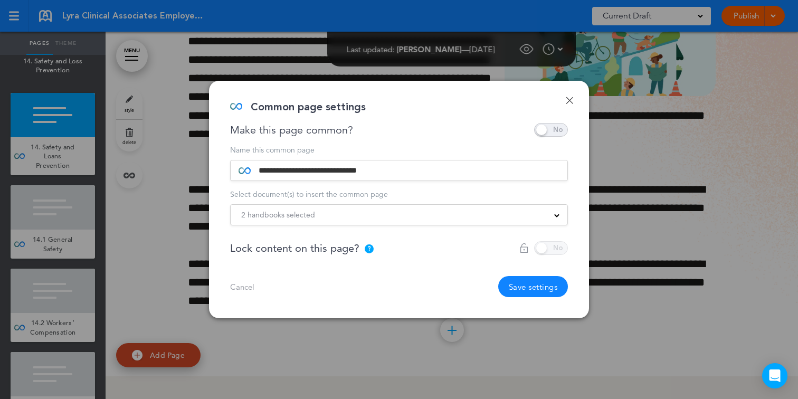
click at [530, 289] on button "Save settings" at bounding box center [533, 286] width 70 height 21
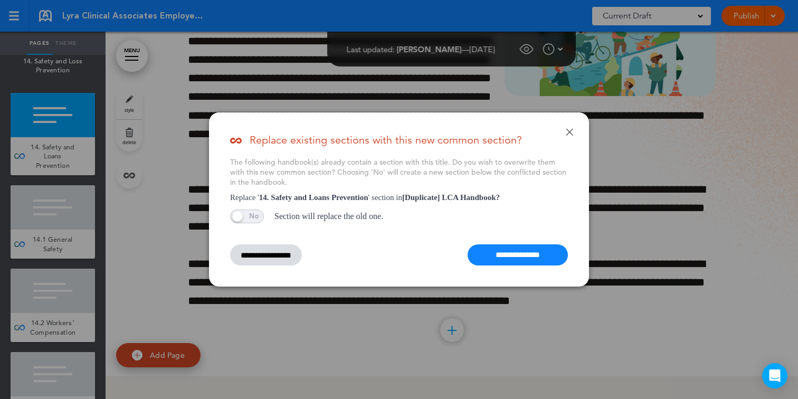
click at [518, 247] on input "**********" at bounding box center [518, 254] width 100 height 21
